Goal: Task Accomplishment & Management: Manage account settings

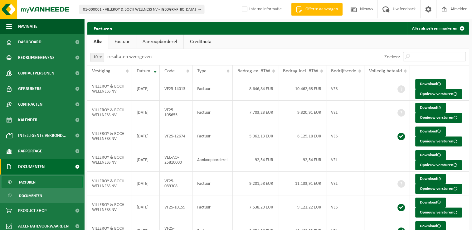
click at [107, 8] on span "01-000001 - VILLEROY & BOCH WELLNESS NV - ROESELARE" at bounding box center [139, 9] width 113 height 9
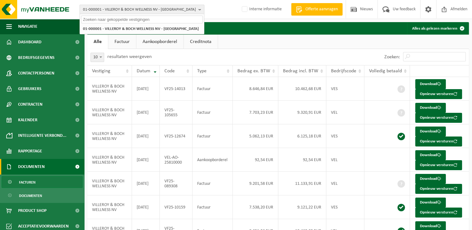
paste input "10-913735"
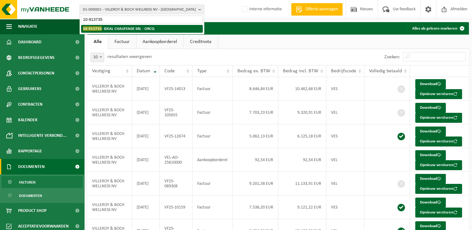
type input "10-913735"
click at [106, 28] on strong "10-913735 - IDEAL CHAUFFAGE SRL - ORCQ" at bounding box center [118, 28] width 71 height 5
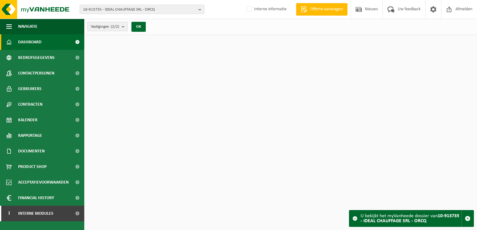
click at [116, 30] on span "Vestigingen (2/2)" at bounding box center [105, 26] width 28 height 9
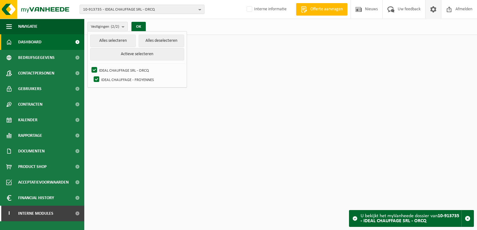
click at [431, 11] on span at bounding box center [433, 9] width 9 height 18
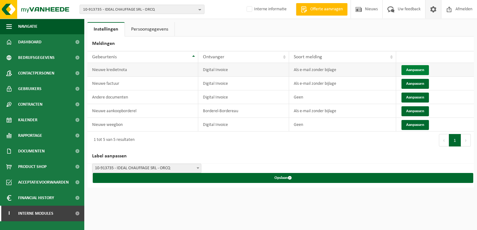
click at [422, 66] on button "Aanpassen" at bounding box center [414, 70] width 27 height 10
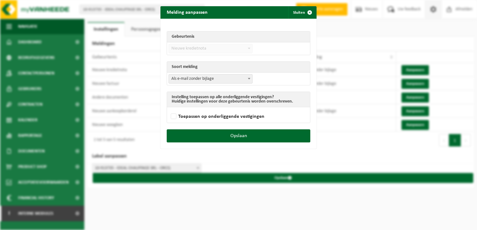
click at [201, 78] on span "Als e-mail zonder bijlage" at bounding box center [210, 79] width 83 height 9
select select "3"
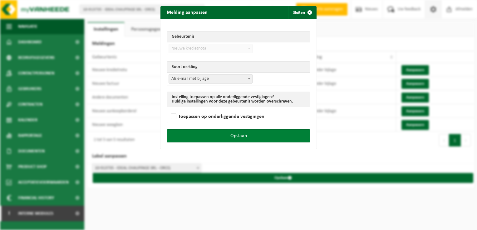
click at [271, 135] on button "Opslaan" at bounding box center [239, 136] width 144 height 13
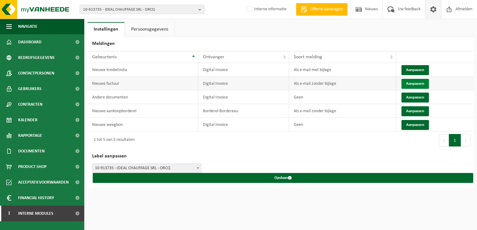
click at [419, 85] on button "Aanpassen" at bounding box center [414, 84] width 27 height 10
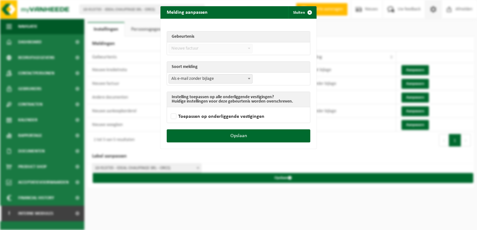
click at [204, 85] on table "Soort melding Als e-mail zonder bijlage Als e-mail met bijlage Geen Als e-mail …" at bounding box center [239, 73] width 144 height 24
click at [203, 82] on span "Als e-mail zonder bijlage" at bounding box center [210, 79] width 83 height 9
select select "3"
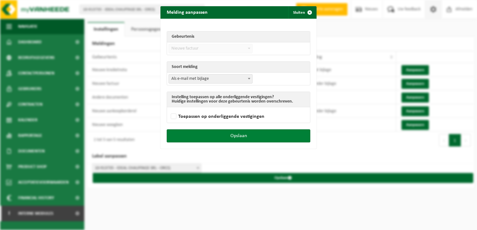
click at [269, 138] on button "Opslaan" at bounding box center [239, 136] width 144 height 13
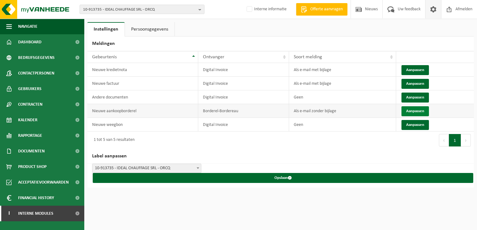
click at [411, 111] on button "Aanpassen" at bounding box center [414, 111] width 27 height 10
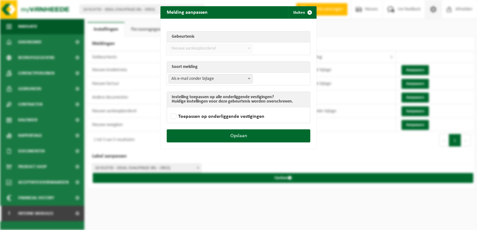
click at [194, 82] on span "Als e-mail zonder bijlage" at bounding box center [210, 79] width 83 height 9
select select "3"
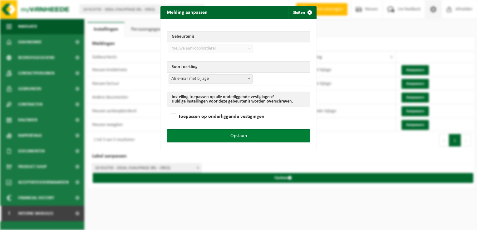
click at [250, 133] on button "Opslaan" at bounding box center [239, 136] width 144 height 13
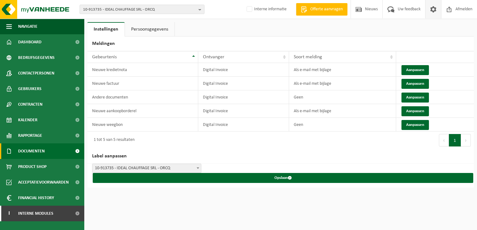
click at [34, 155] on span "Documenten" at bounding box center [31, 152] width 27 height 16
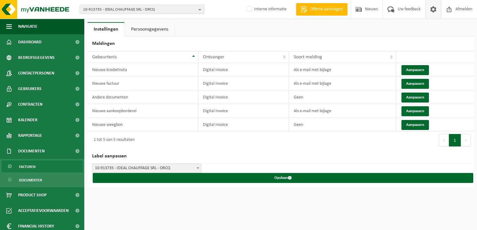
click at [35, 169] on span "Facturen" at bounding box center [27, 167] width 17 height 12
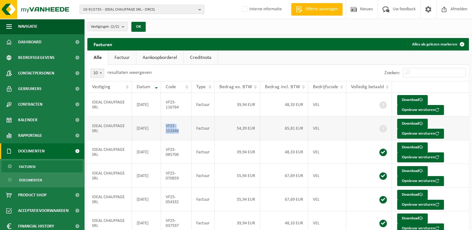
drag, startPoint x: 184, startPoint y: 132, endPoint x: 167, endPoint y: 127, distance: 17.0
click at [167, 127] on td "VF25-102846" at bounding box center [176, 129] width 31 height 24
copy td "VF25-102846"
click at [414, 110] on button "Opnieuw versturen" at bounding box center [420, 110] width 47 height 10
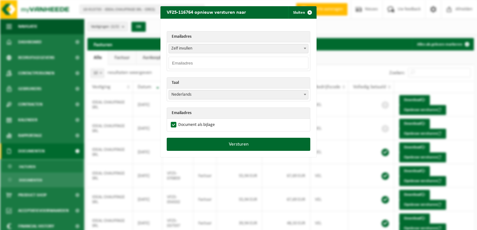
click at [182, 50] on span "Zelf invullen" at bounding box center [238, 48] width 139 height 9
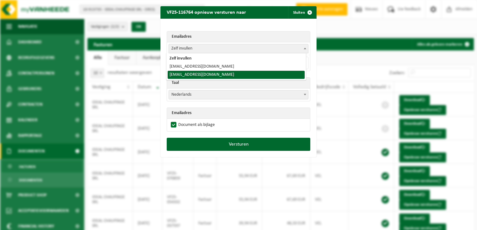
select select "achats@ideal-chauffage.odoo.com"
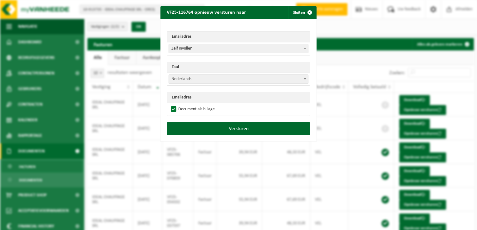
click at [187, 80] on span "Nederlands" at bounding box center [238, 79] width 139 height 9
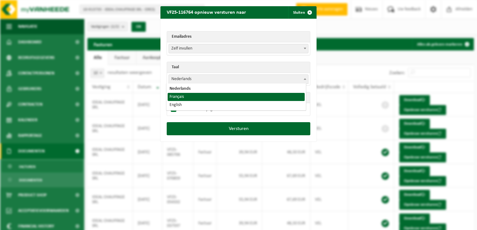
select select "fr"
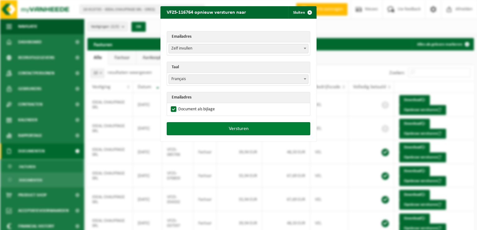
click at [244, 130] on button "Versturen" at bounding box center [239, 128] width 144 height 13
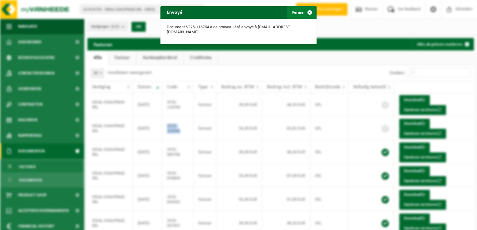
click at [306, 12] on span "button" at bounding box center [309, 12] width 12 height 12
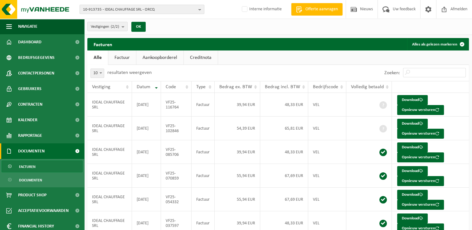
click at [349, 60] on ul "Alle Factuur Aankoopborderel Creditnota" at bounding box center [278, 58] width 382 height 14
click at [411, 134] on button "Opnieuw versturen" at bounding box center [420, 134] width 47 height 10
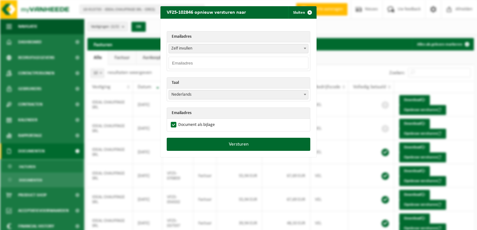
click at [185, 51] on span "Zelf invullen" at bounding box center [238, 48] width 139 height 9
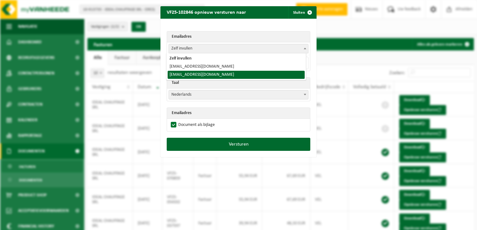
select select "achats@ideal-chauffage.odoo.com"
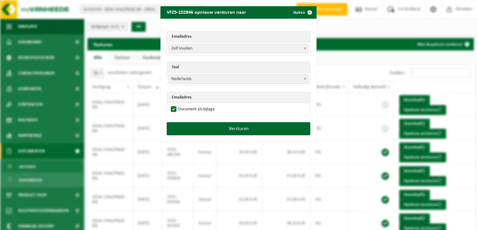
click at [184, 78] on span "Nederlands" at bounding box center [238, 79] width 139 height 9
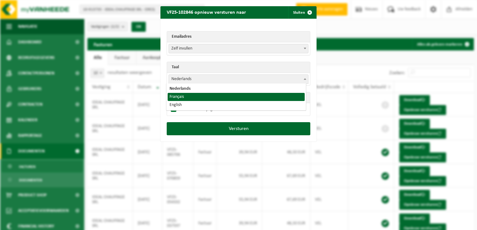
select select "fr"
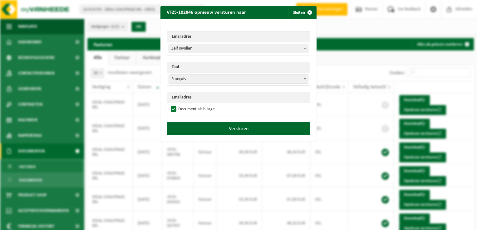
click at [191, 50] on span "Zelf invullen" at bounding box center [238, 48] width 139 height 9
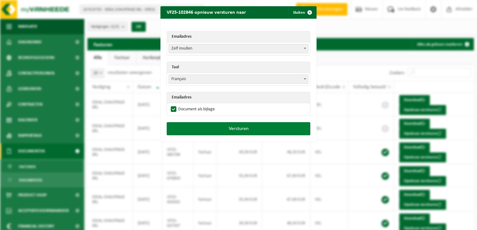
click at [249, 128] on button "Versturen" at bounding box center [239, 128] width 144 height 13
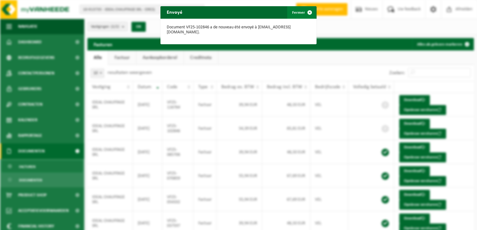
click at [307, 13] on span "button" at bounding box center [309, 12] width 12 height 12
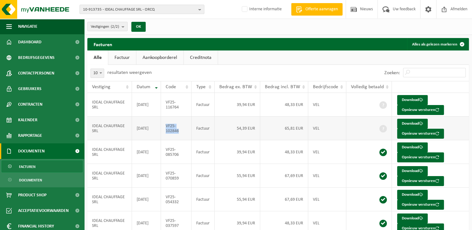
drag, startPoint x: 182, startPoint y: 133, endPoint x: 166, endPoint y: 128, distance: 16.4
click at [166, 128] on td "VF25-102846" at bounding box center [176, 129] width 31 height 24
copy td "VF25-102846"
click at [107, 7] on span "10-913735 - IDEAL CHAUFFAGE SRL - ORCQ" at bounding box center [139, 9] width 113 height 9
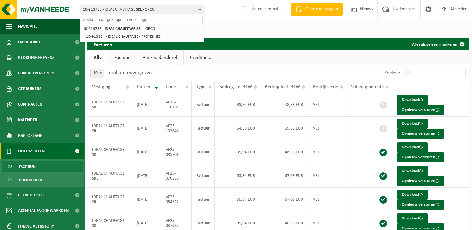
paste input "10-944272"
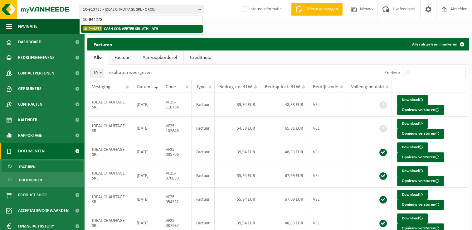
type input "10-944272"
click at [111, 29] on strong "10-944272 - CASH CONVERTER SRL ATH - ATH" at bounding box center [120, 28] width 75 height 5
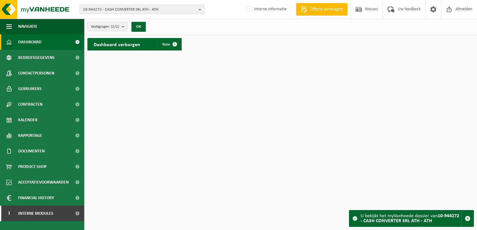
click at [113, 28] on count "(2/2)" at bounding box center [115, 27] width 8 height 4
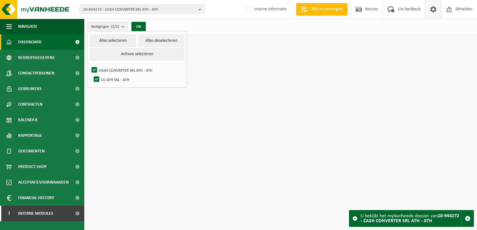
click at [434, 12] on span at bounding box center [433, 9] width 9 height 18
